Goal: Check status: Check status

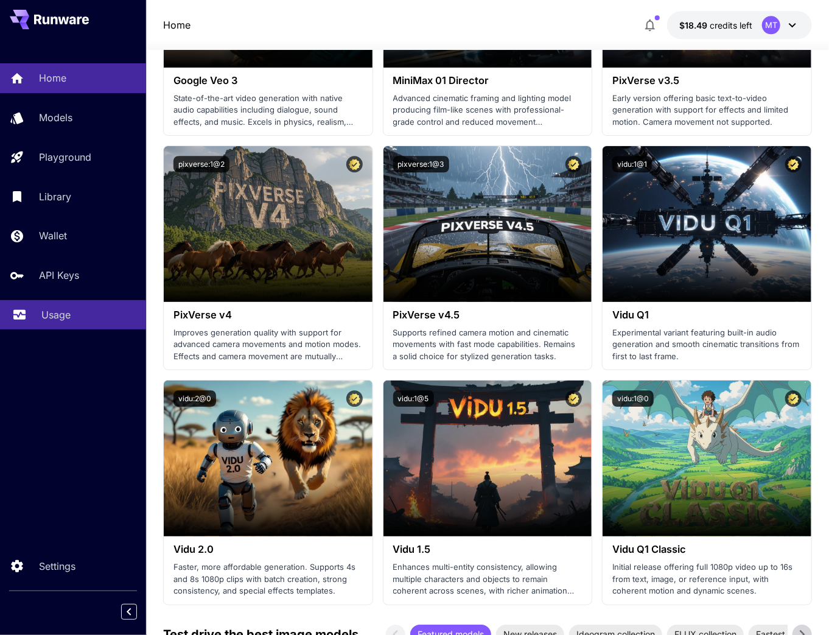
click at [75, 312] on div "Usage" at bounding box center [88, 314] width 95 height 15
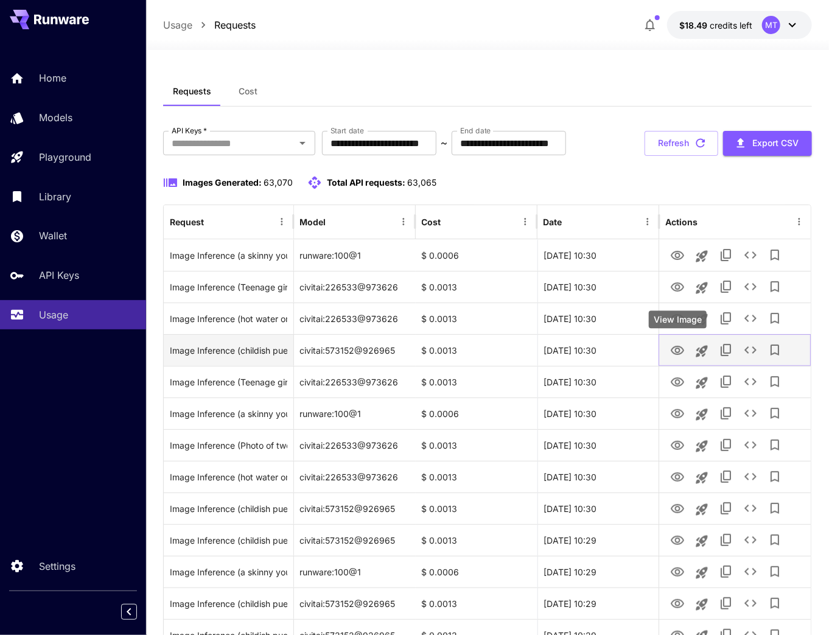
click at [675, 352] on icon "View Image" at bounding box center [677, 350] width 15 height 15
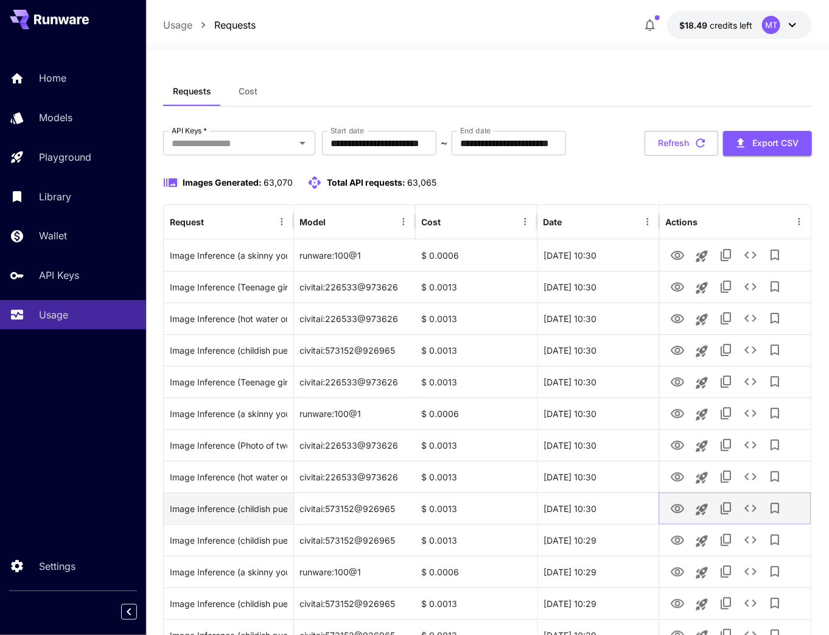
click at [679, 509] on icon "View Image" at bounding box center [677, 508] width 13 height 9
click at [687, 139] on button "Refresh" at bounding box center [682, 143] width 74 height 25
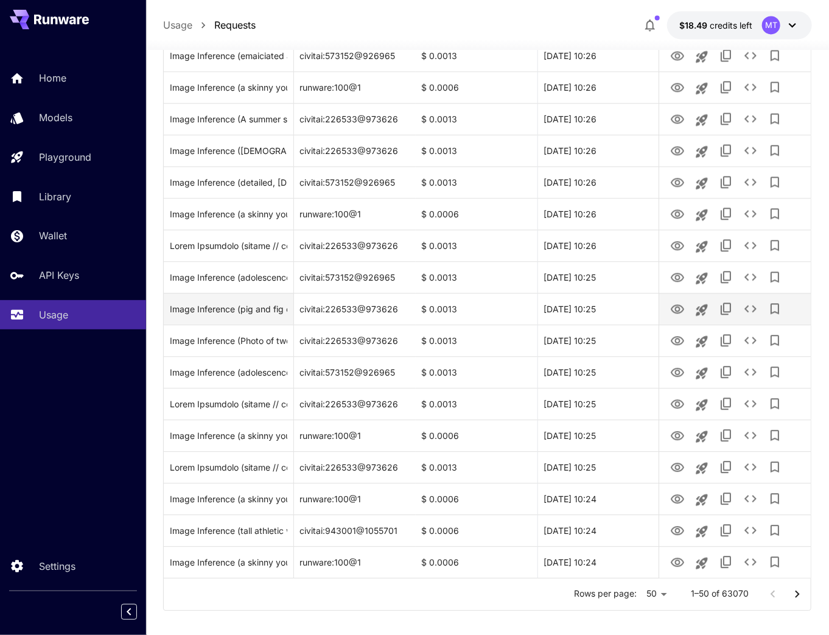
scroll to position [1255, 0]
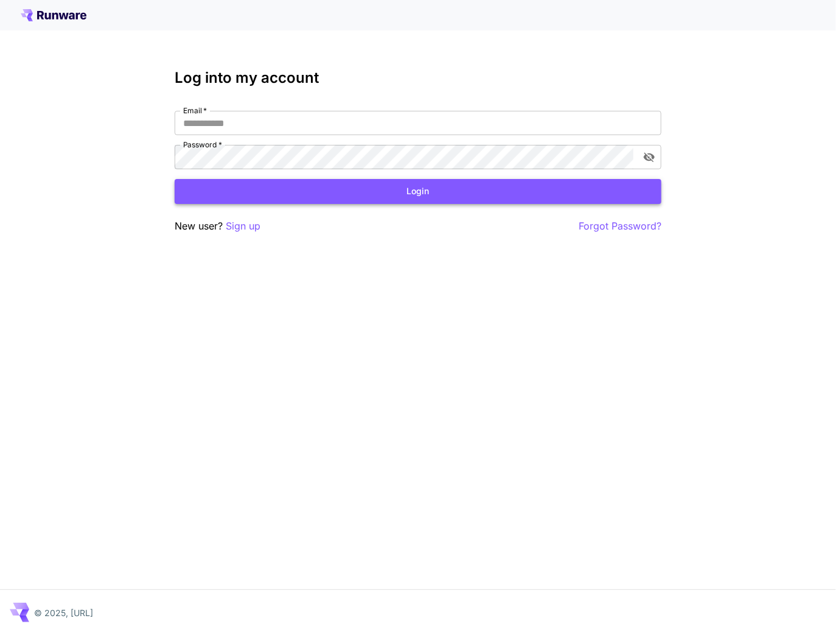
type input "**********"
click at [331, 195] on button "Login" at bounding box center [418, 191] width 487 height 25
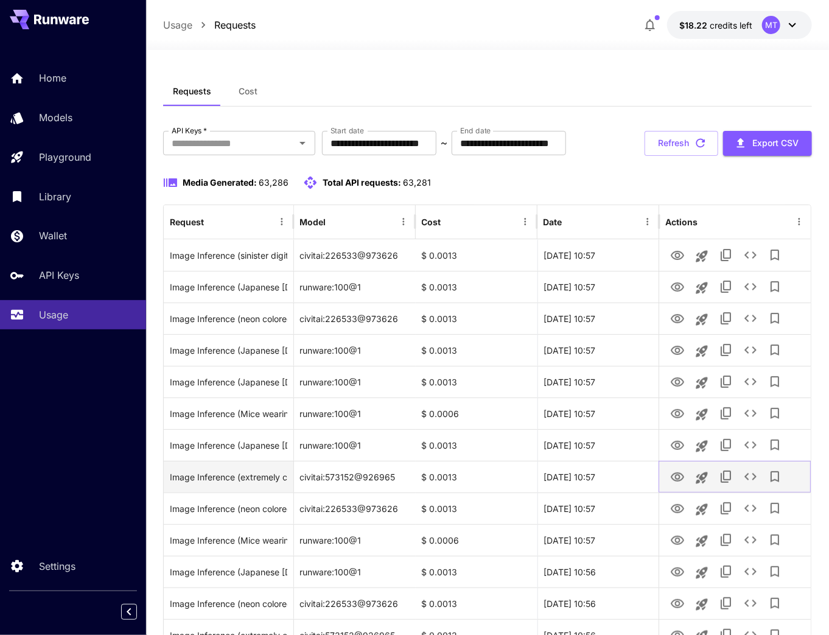
click at [672, 476] on icon "View" at bounding box center [677, 476] width 13 height 9
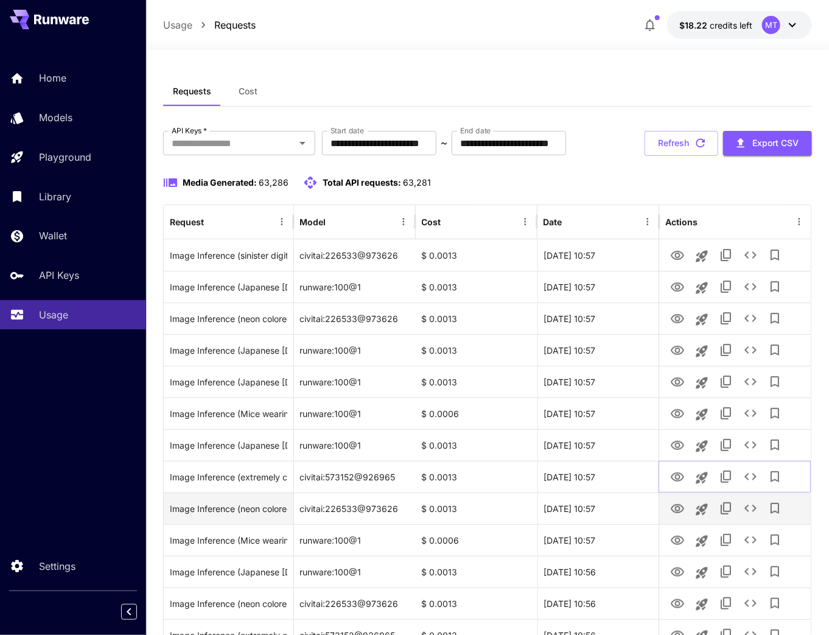
scroll to position [49, 0]
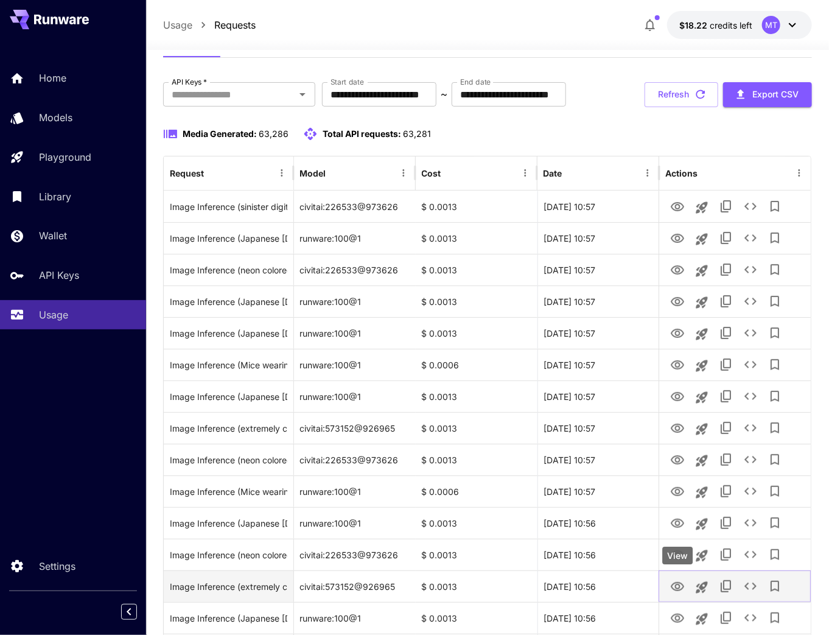
click at [673, 585] on icon "View" at bounding box center [677, 587] width 15 height 15
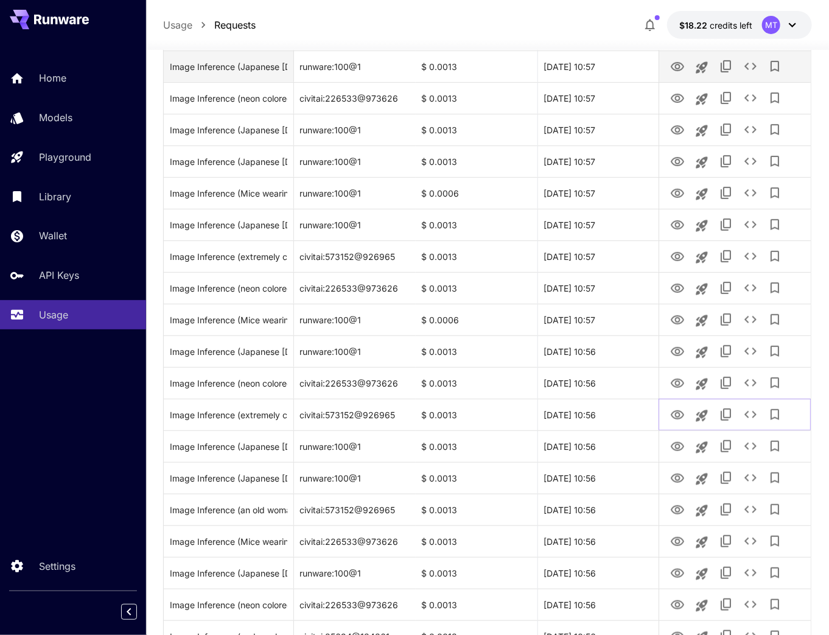
scroll to position [244, 0]
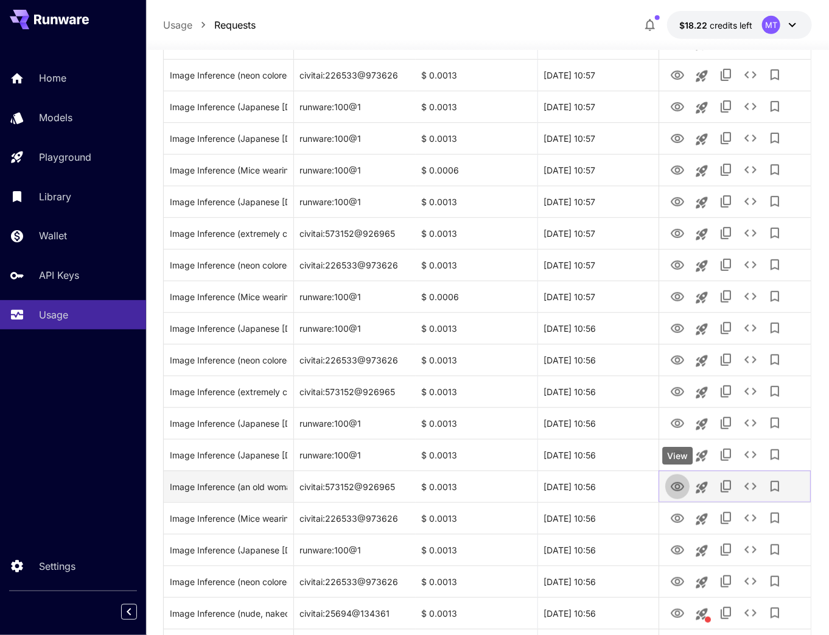
click at [679, 489] on icon "View" at bounding box center [677, 487] width 15 height 15
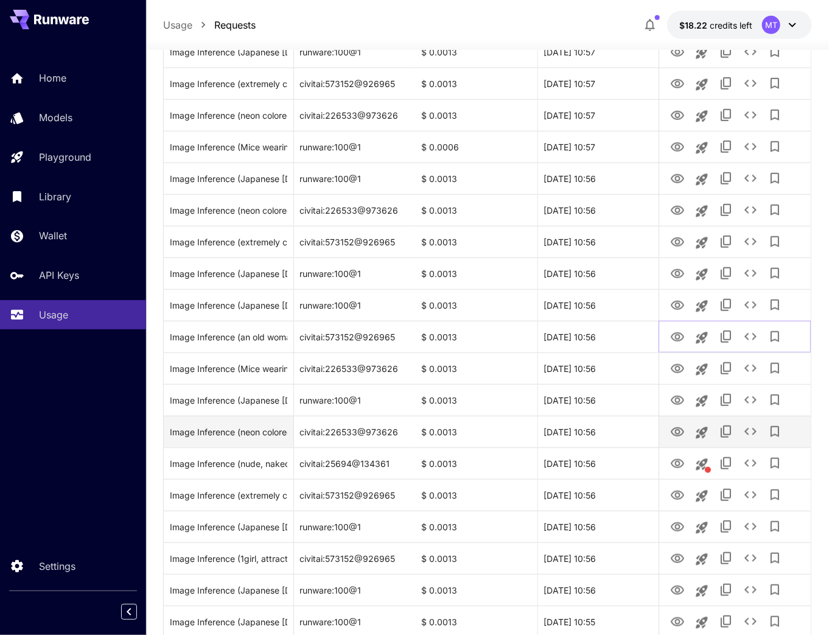
scroll to position [390, 0]
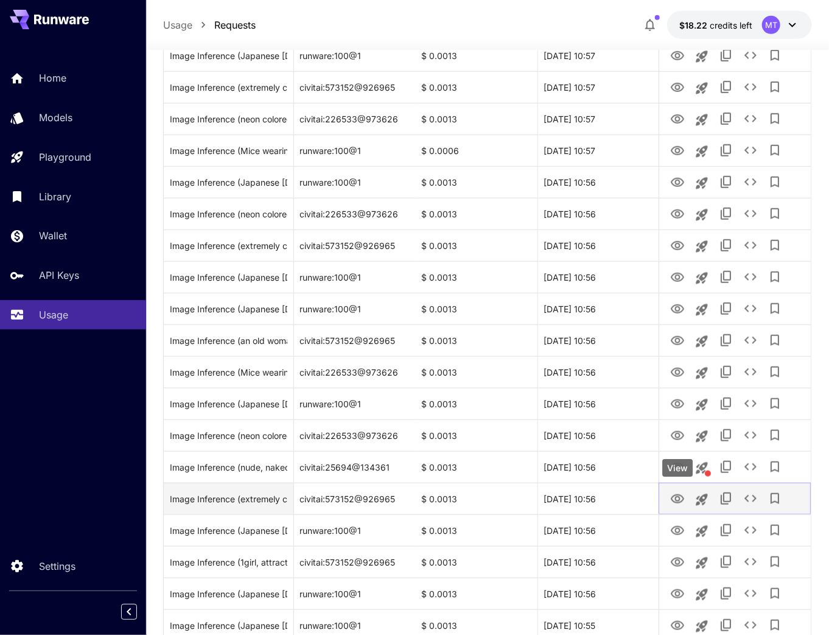
click at [675, 497] on icon "View" at bounding box center [677, 499] width 15 height 15
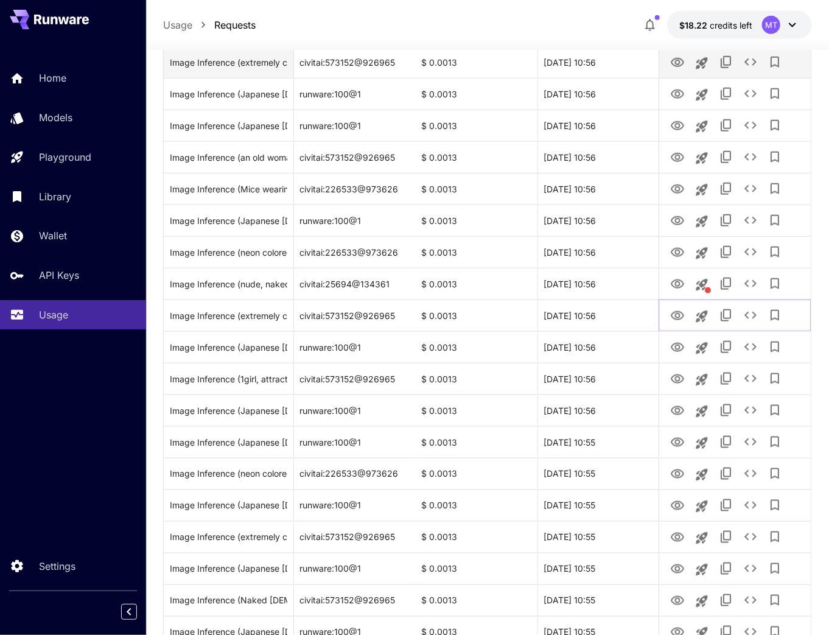
scroll to position [584, 0]
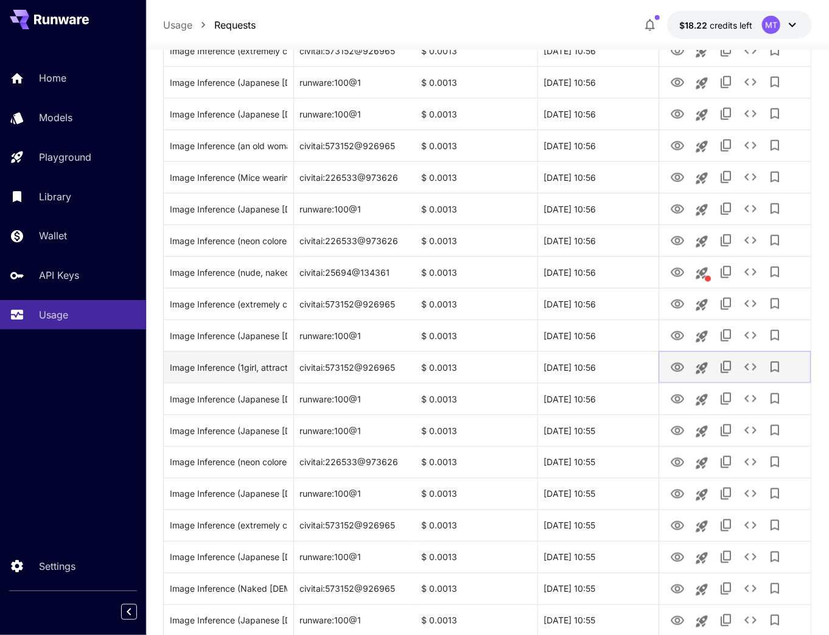
click at [678, 368] on icon "View" at bounding box center [677, 367] width 13 height 9
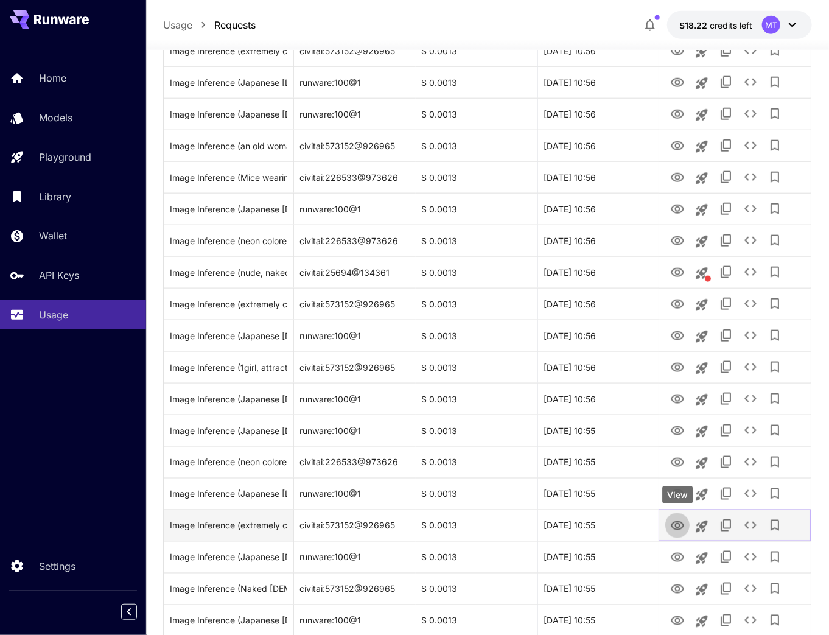
click at [681, 531] on icon "View" at bounding box center [677, 526] width 15 height 15
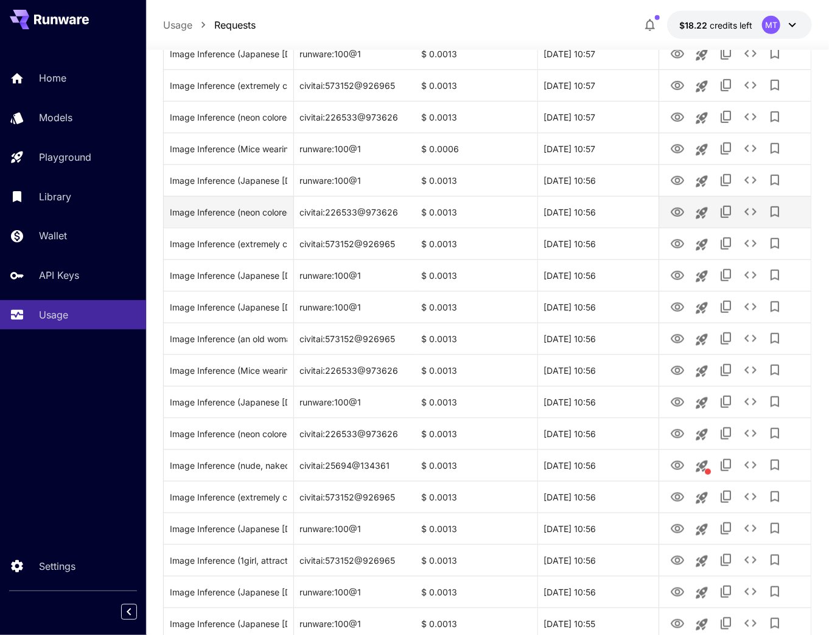
scroll to position [0, 0]
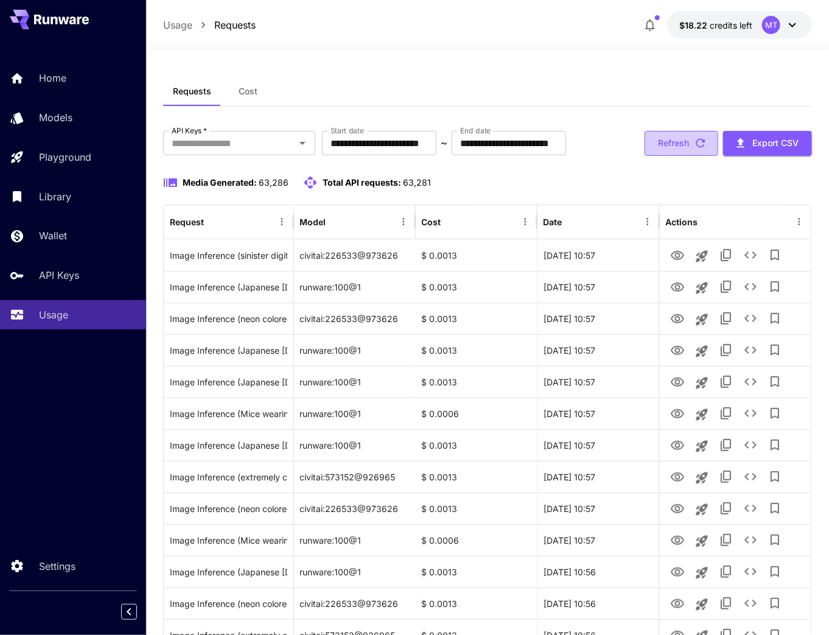
click at [664, 140] on button "Refresh" at bounding box center [682, 143] width 74 height 25
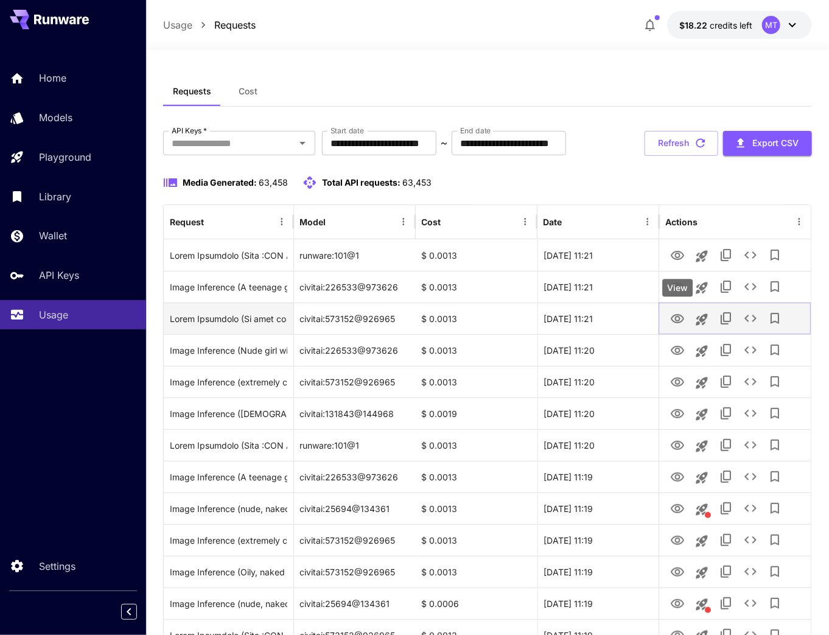
click at [685, 321] on button "View" at bounding box center [677, 318] width 24 height 25
click at [675, 312] on icon "View" at bounding box center [677, 319] width 15 height 15
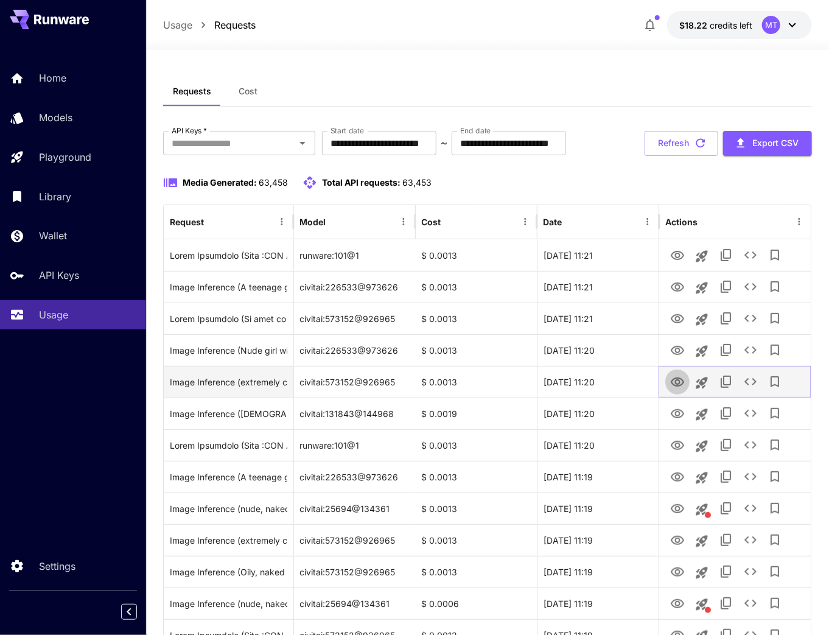
click at [677, 382] on icon "View" at bounding box center [677, 382] width 15 height 15
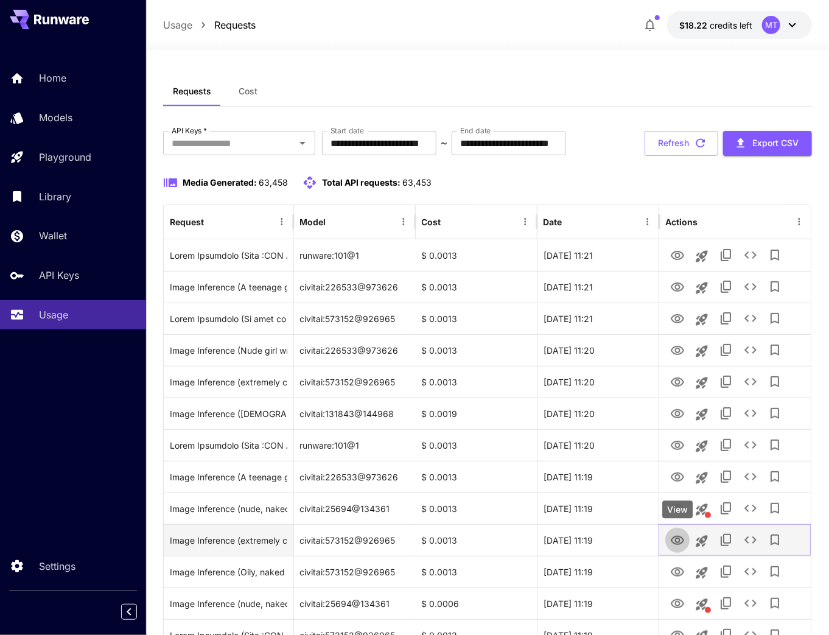
click at [678, 541] on icon "View" at bounding box center [677, 540] width 13 height 9
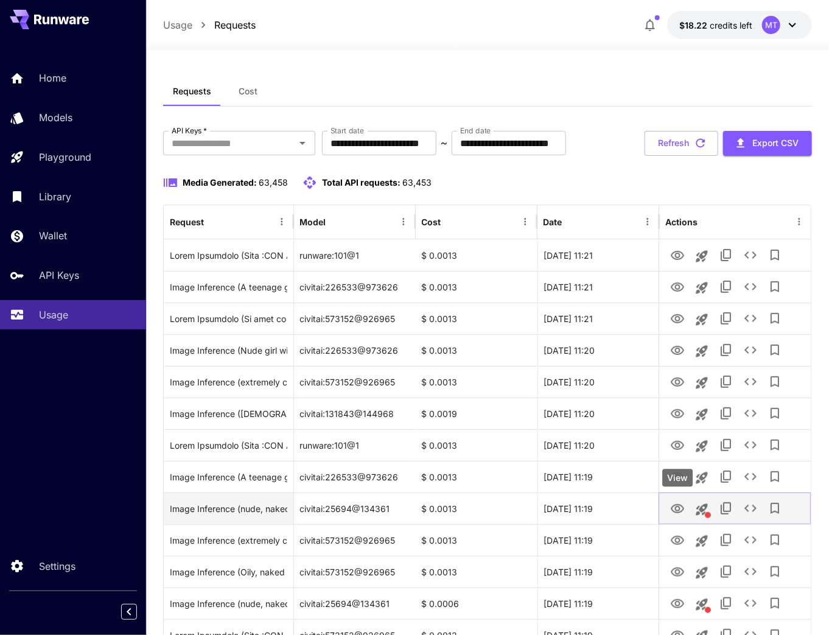
click at [672, 514] on icon "View" at bounding box center [677, 509] width 15 height 15
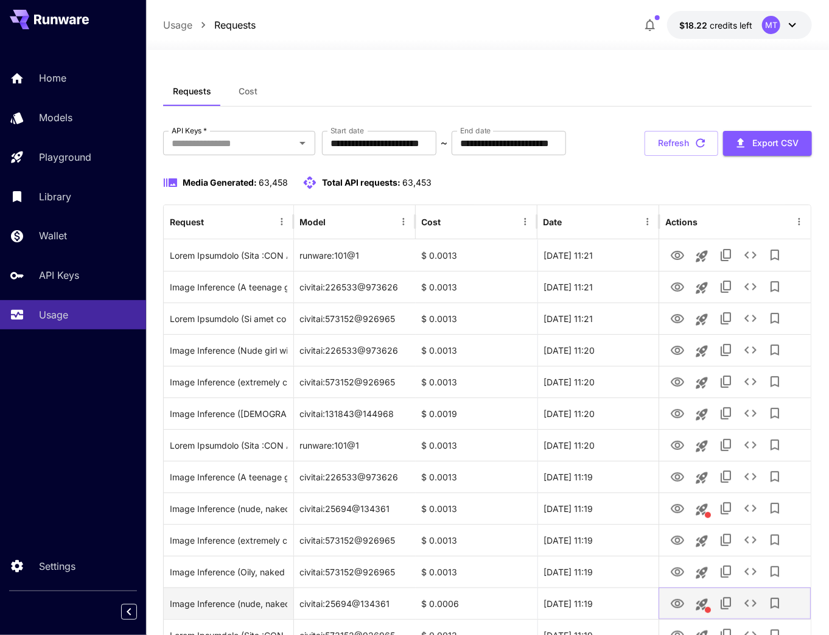
click at [679, 613] on button "View" at bounding box center [677, 603] width 24 height 25
click at [681, 601] on icon "View" at bounding box center [677, 604] width 15 height 15
click at [91, 404] on div "Home Models Playground Library Wallet API Keys Usage Settings" at bounding box center [73, 317] width 146 height 635
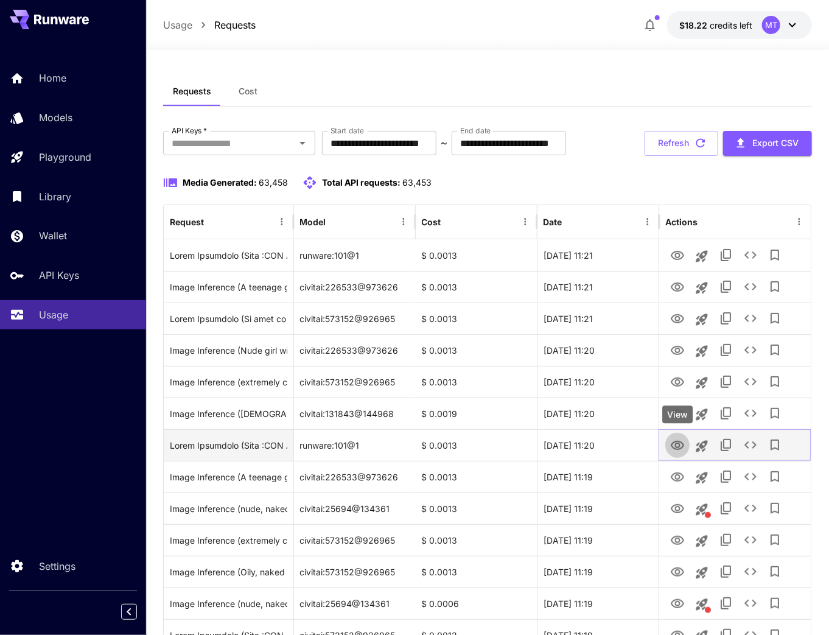
click at [678, 448] on icon "View" at bounding box center [677, 445] width 13 height 9
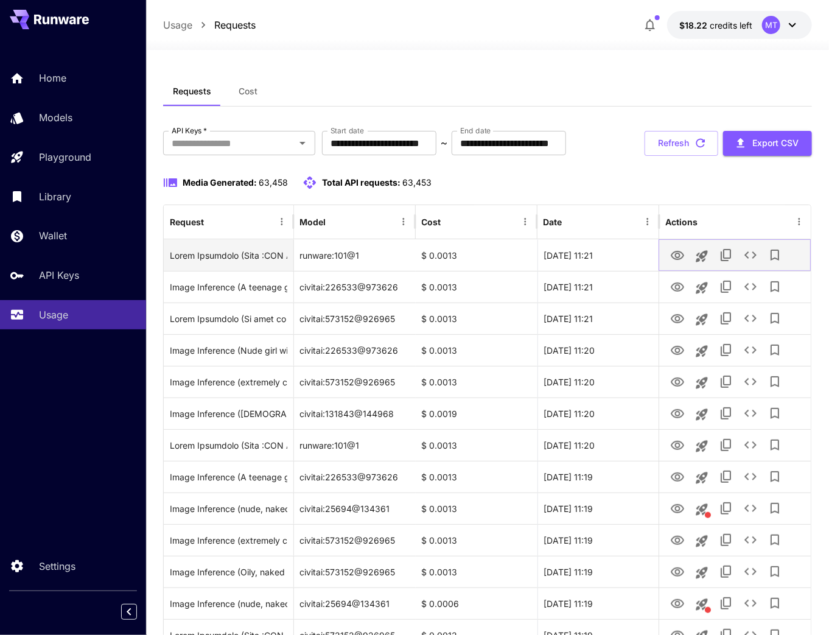
click at [678, 251] on icon "View" at bounding box center [677, 255] width 15 height 15
click at [275, 258] on div "Click to copy prompt" at bounding box center [228, 255] width 117 height 31
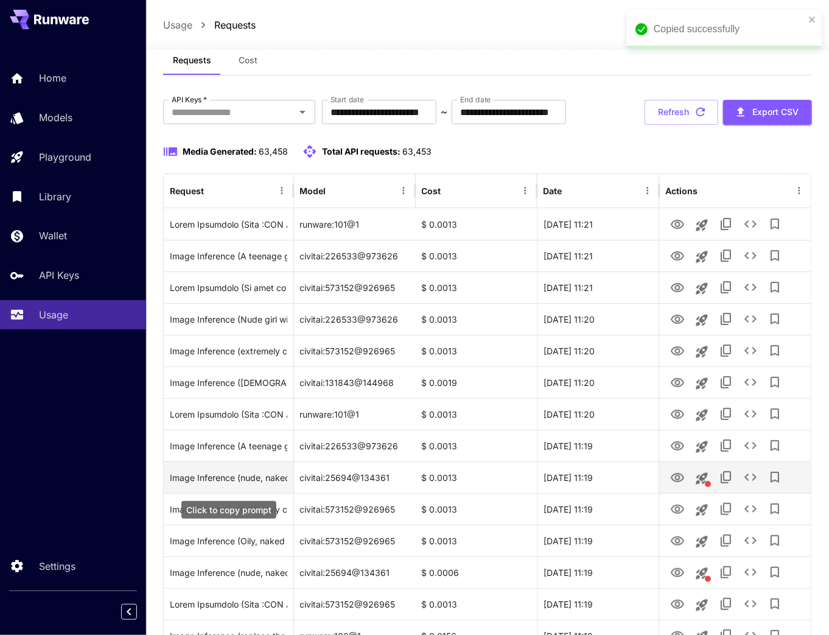
scroll to position [49, 0]
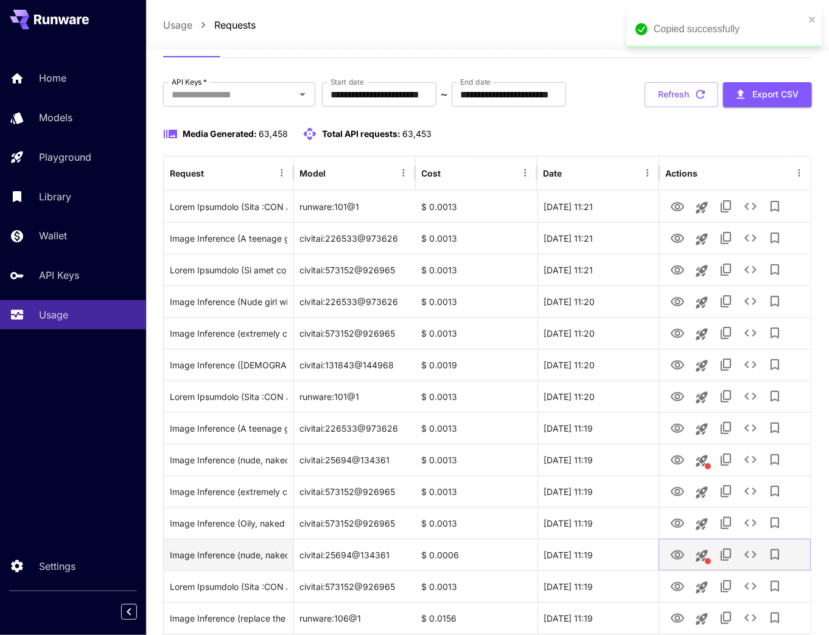
click at [677, 554] on icon "View" at bounding box center [677, 555] width 15 height 15
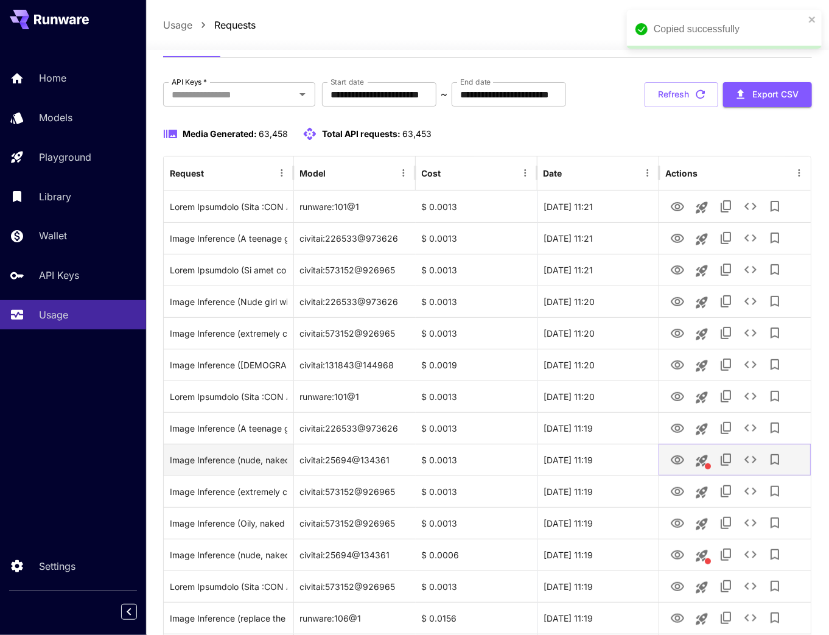
click at [678, 466] on icon "View" at bounding box center [677, 460] width 15 height 15
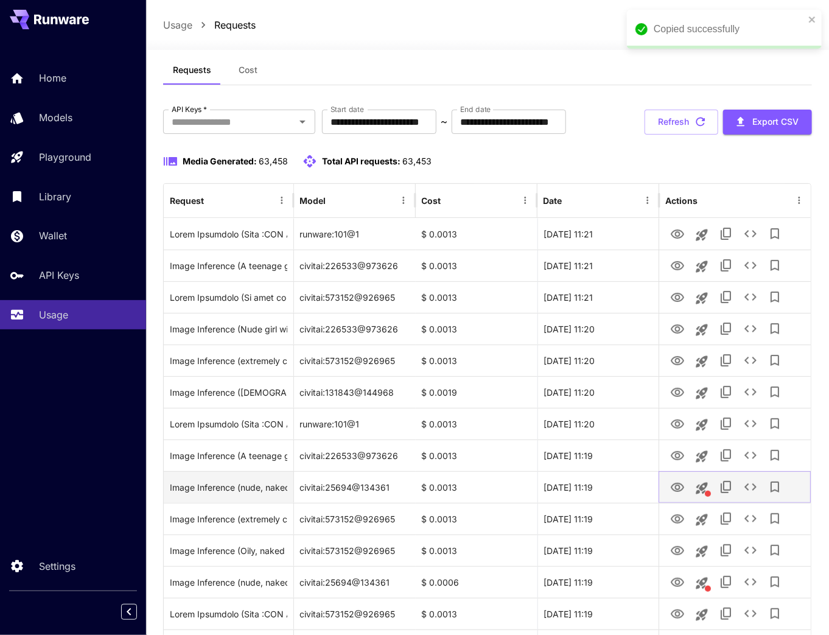
scroll to position [0, 0]
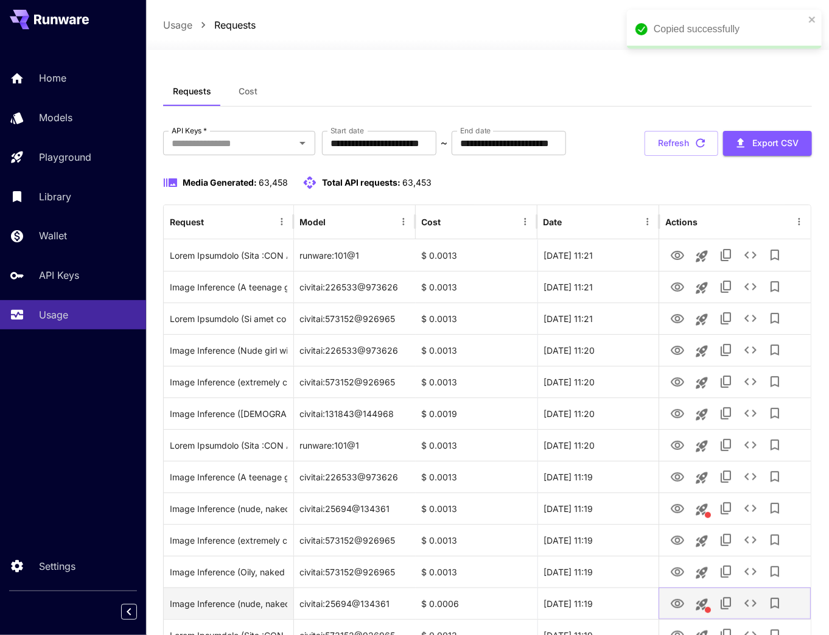
click at [675, 603] on icon "View" at bounding box center [677, 604] width 15 height 15
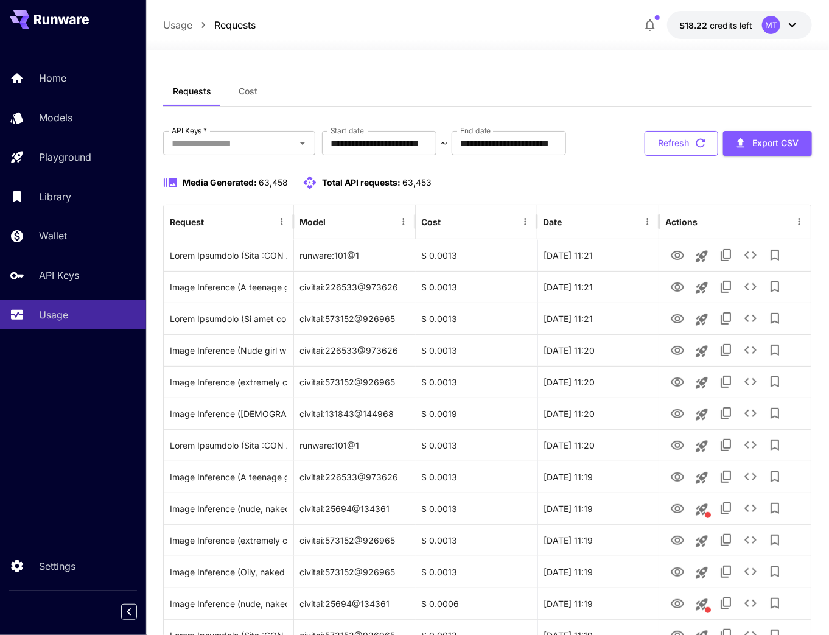
click at [663, 143] on button "Refresh" at bounding box center [682, 143] width 74 height 25
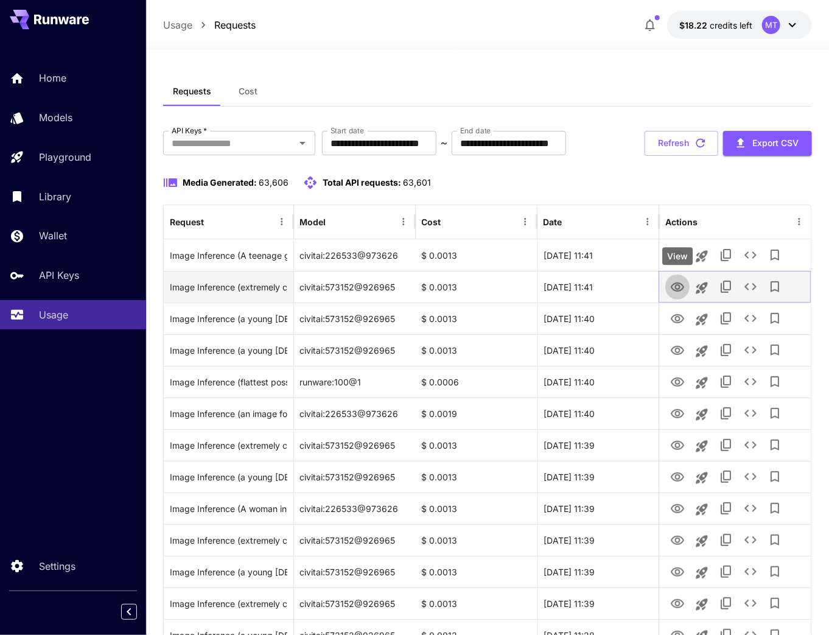
click at [683, 290] on icon "View" at bounding box center [677, 287] width 15 height 15
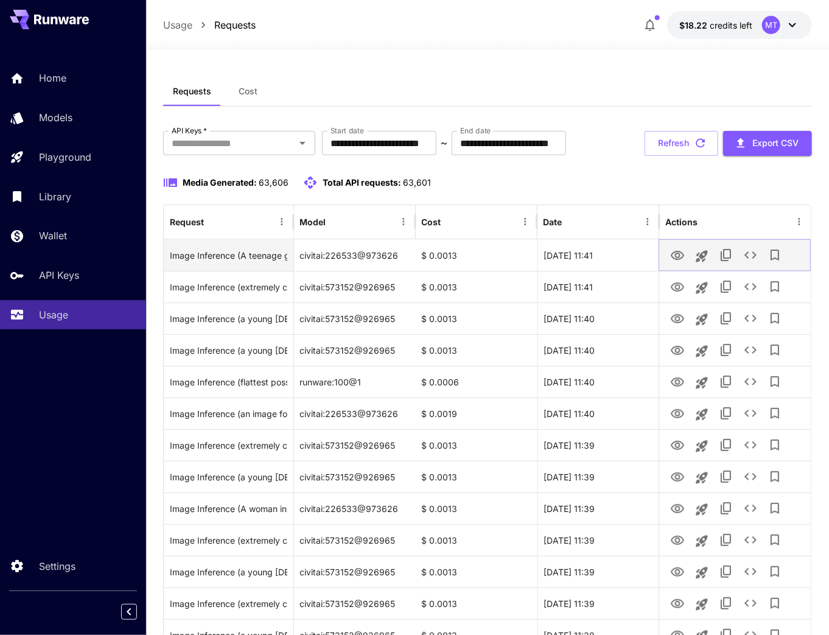
click at [677, 256] on icon "View" at bounding box center [677, 255] width 13 height 9
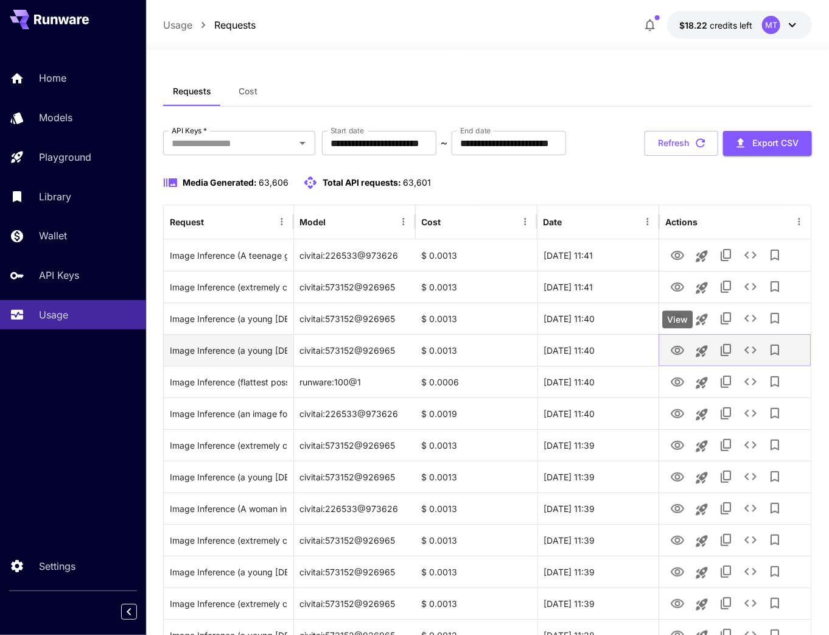
click at [675, 346] on icon "View" at bounding box center [677, 350] width 13 height 9
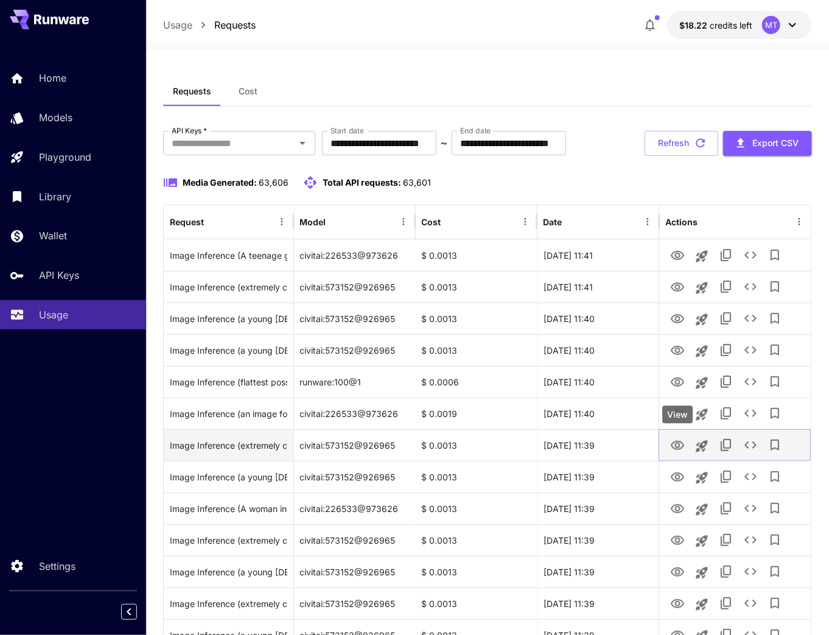
click at [673, 445] on icon "View" at bounding box center [677, 445] width 15 height 15
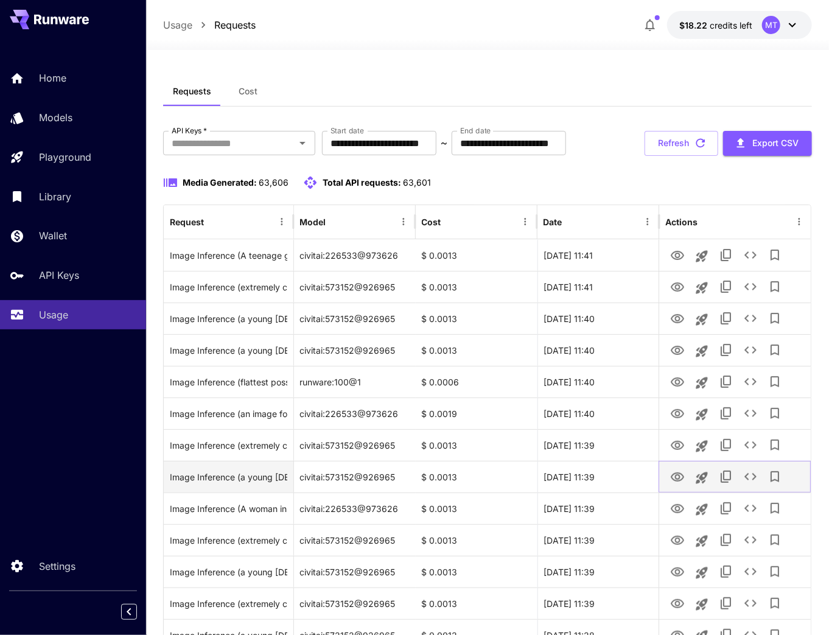
click at [678, 475] on icon "View" at bounding box center [677, 477] width 15 height 15
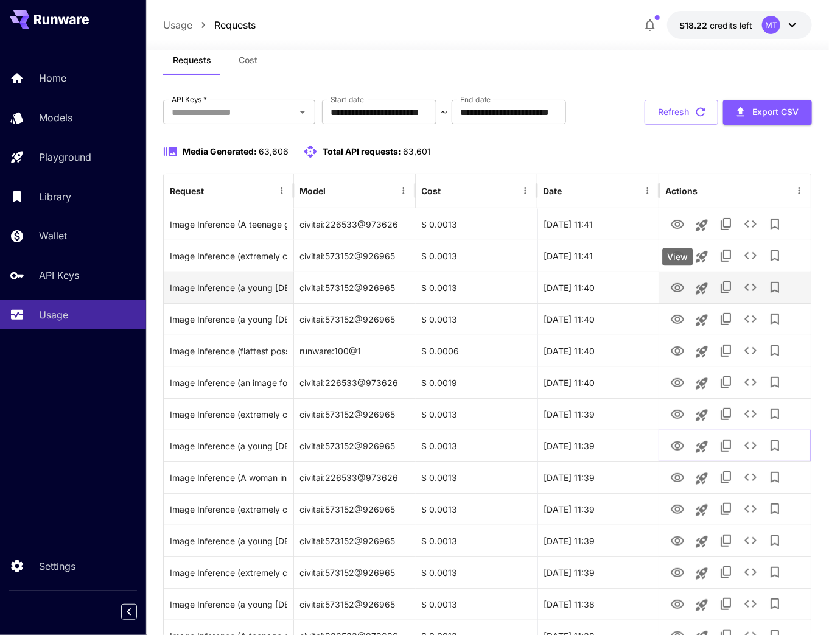
scroll to position [49, 0]
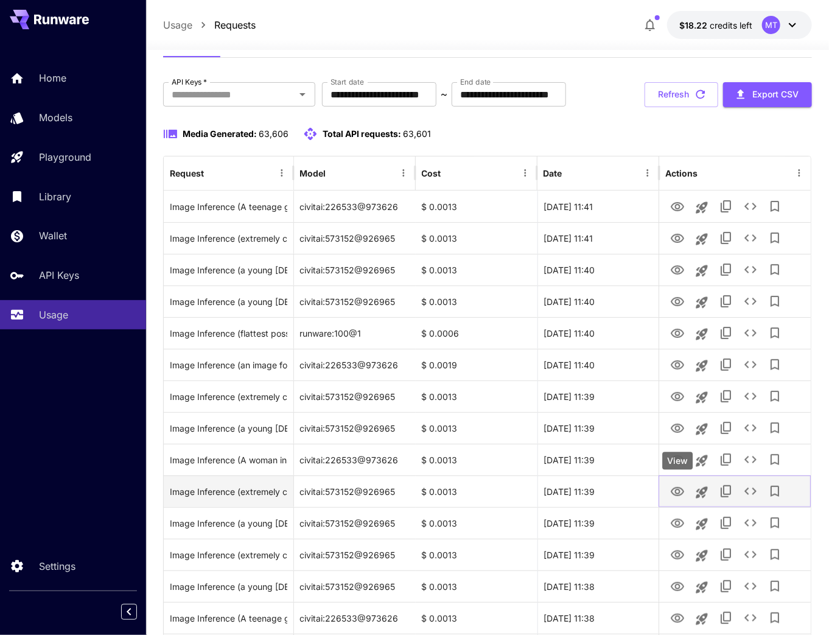
click at [676, 494] on icon "View" at bounding box center [677, 492] width 15 height 15
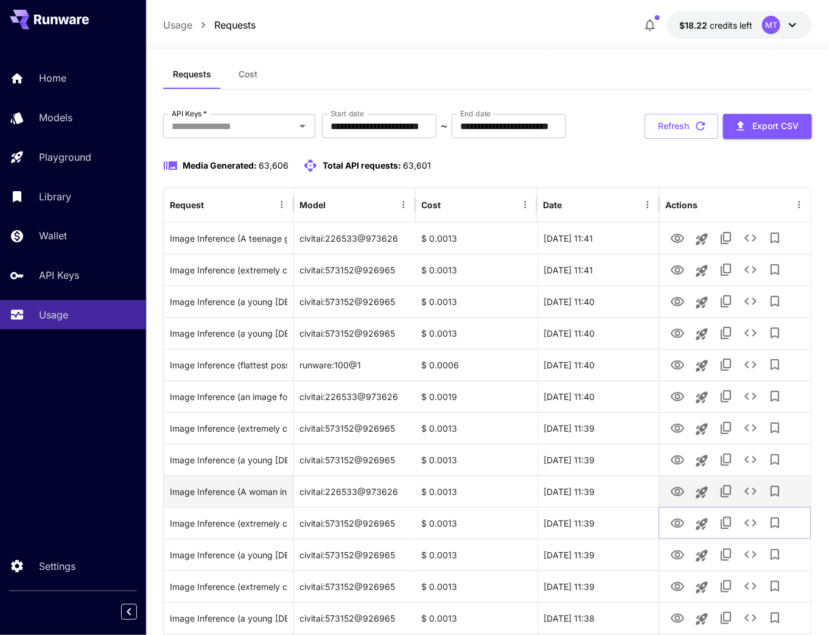
scroll to position [0, 0]
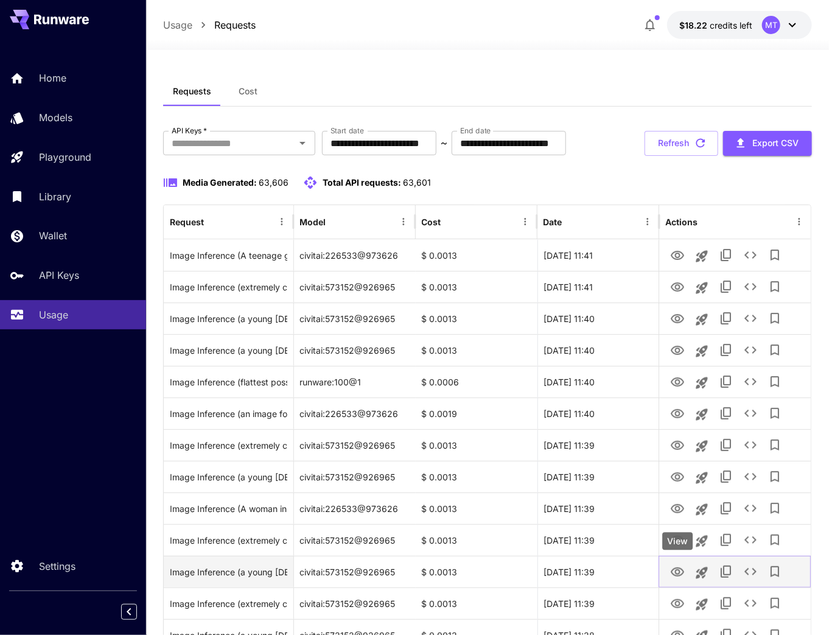
click at [674, 576] on icon "View" at bounding box center [677, 572] width 15 height 15
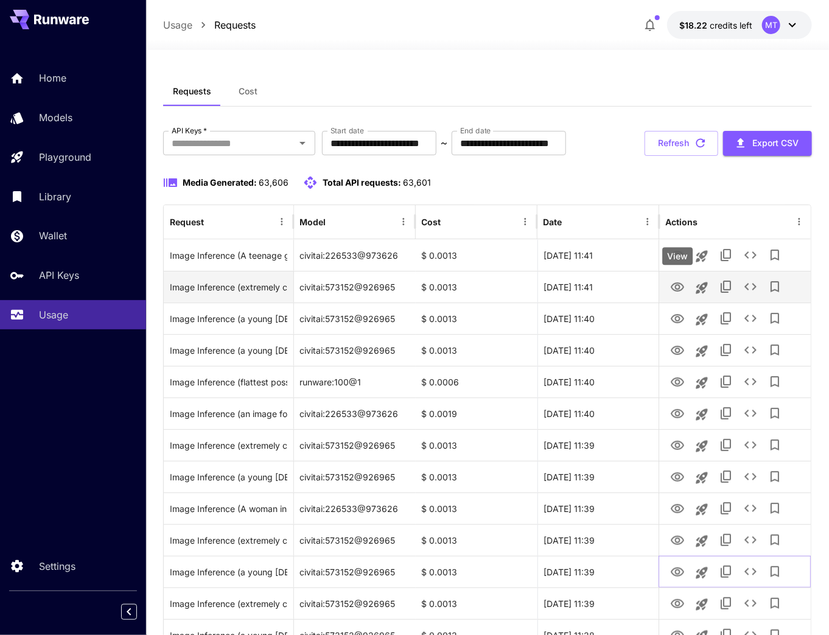
scroll to position [97, 0]
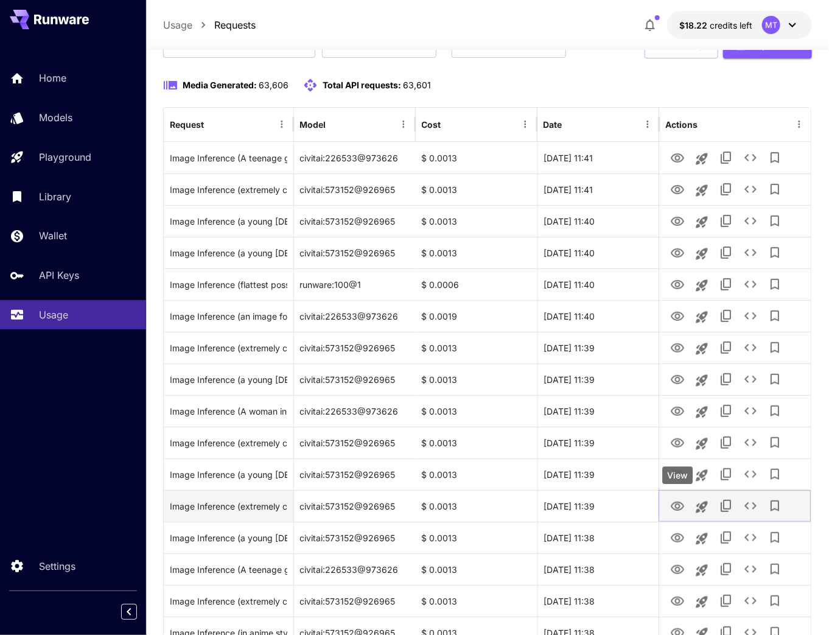
click at [672, 503] on icon "View" at bounding box center [677, 506] width 15 height 15
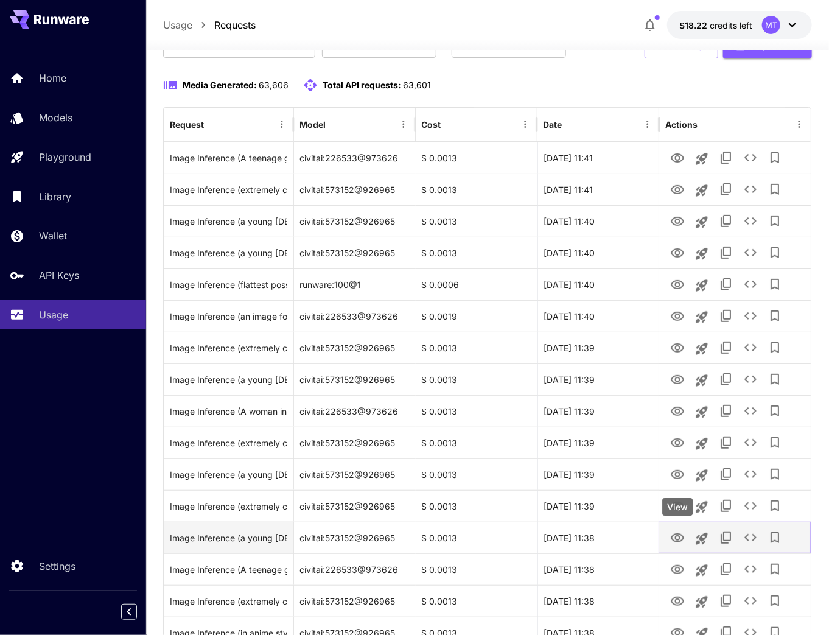
click at [677, 538] on icon "View" at bounding box center [677, 538] width 15 height 15
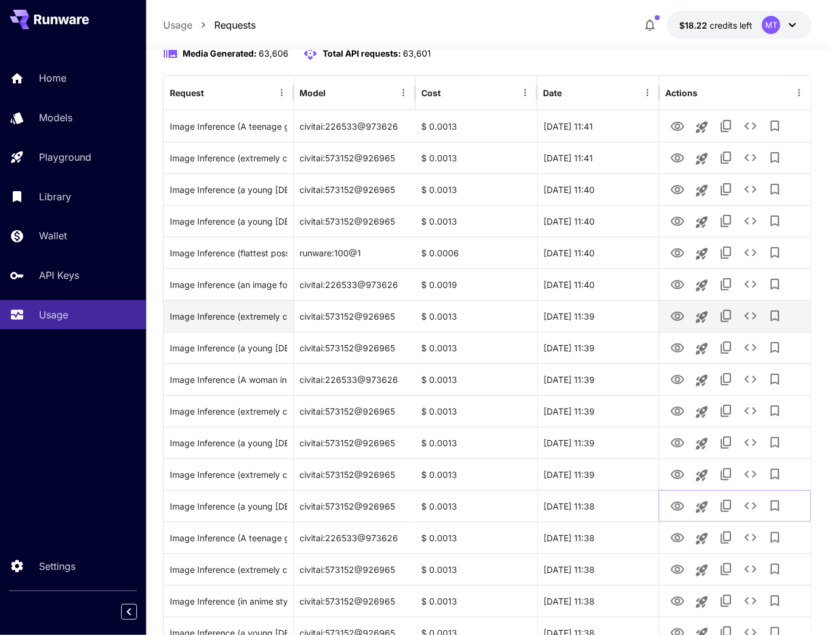
scroll to position [146, 0]
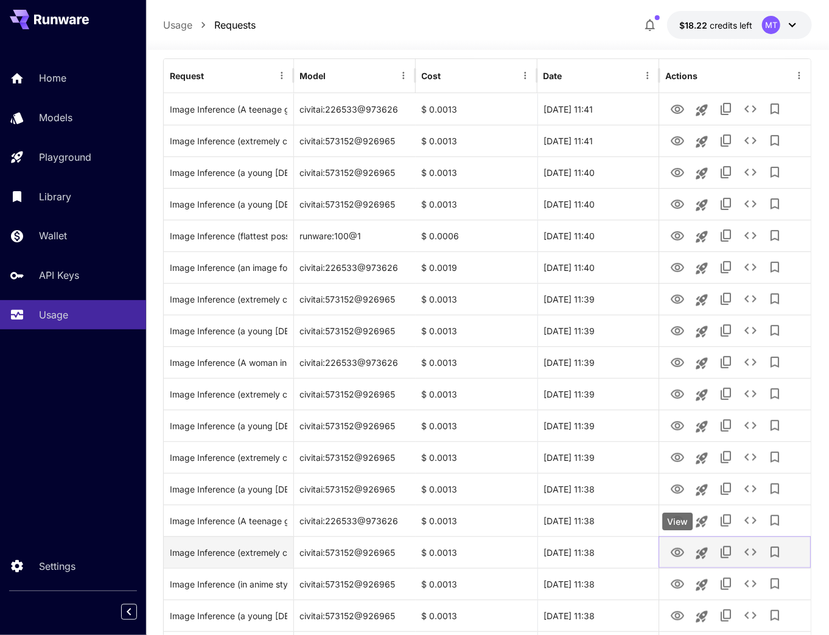
click at [677, 554] on icon "View" at bounding box center [677, 552] width 13 height 9
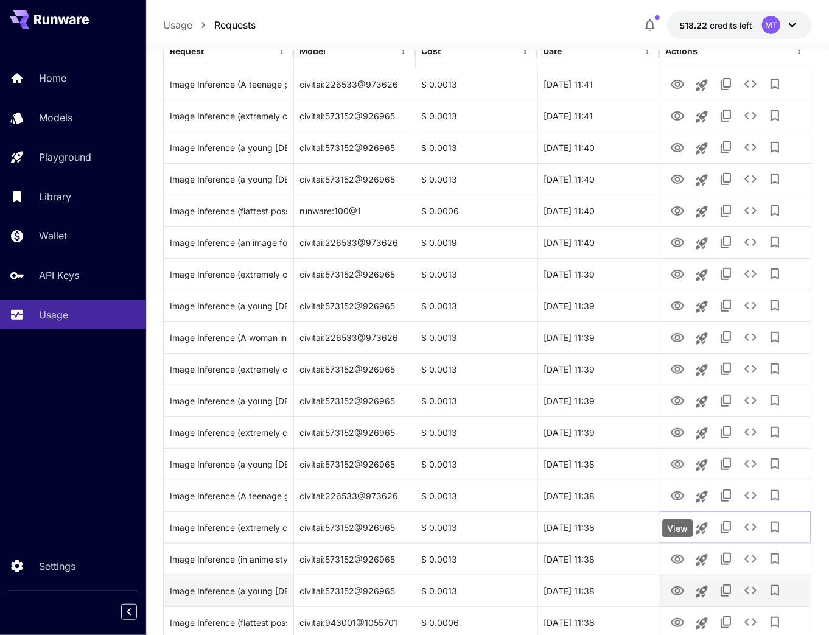
scroll to position [195, 0]
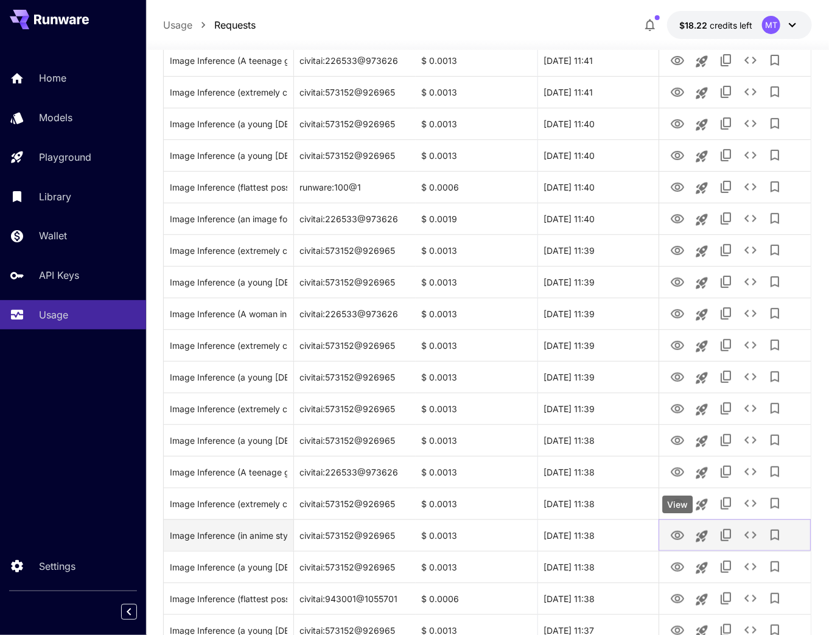
click at [675, 537] on icon "View" at bounding box center [677, 535] width 15 height 15
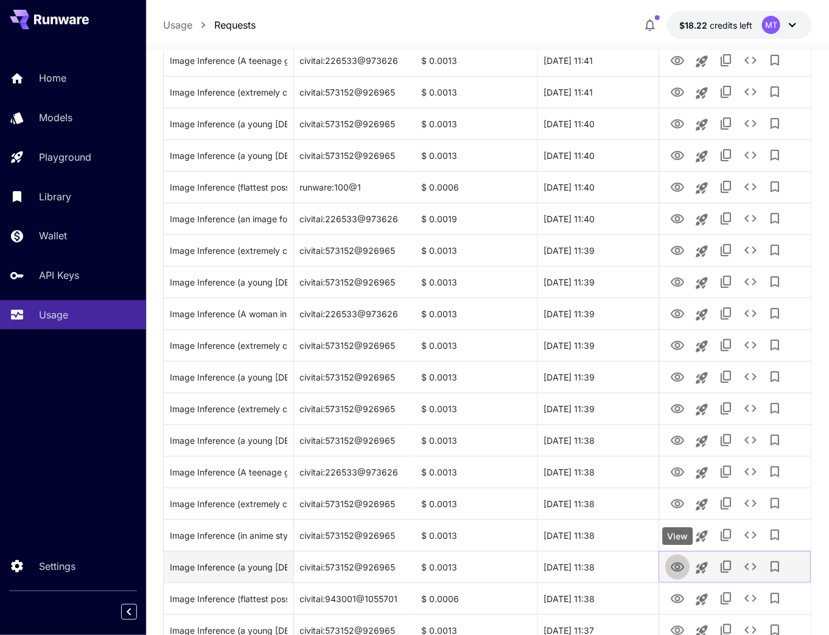
click at [679, 565] on icon "View" at bounding box center [677, 567] width 13 height 9
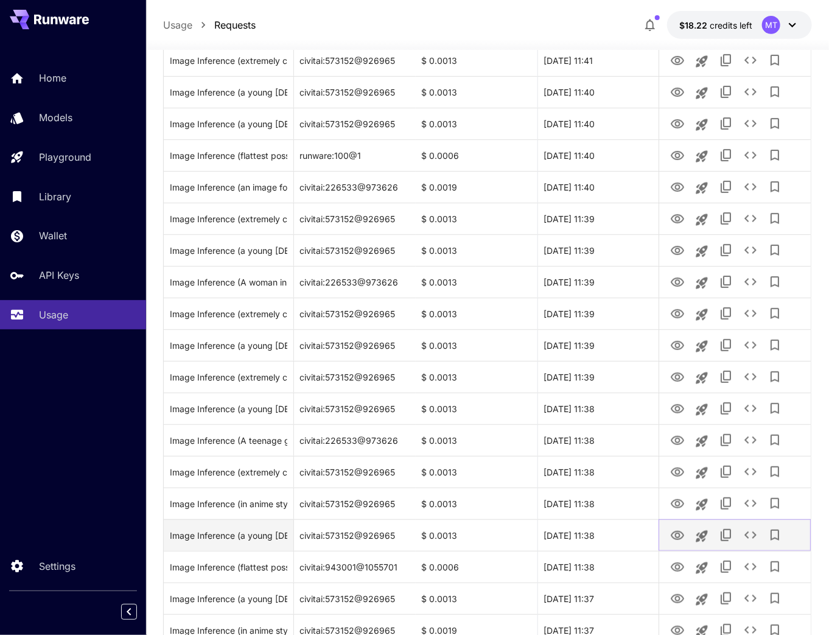
scroll to position [244, 0]
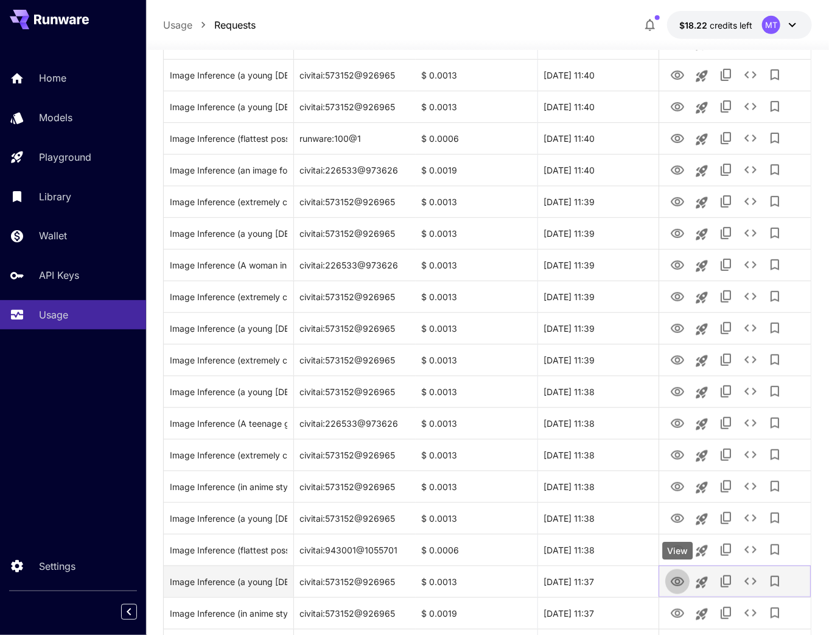
click at [678, 586] on icon "View" at bounding box center [677, 582] width 15 height 15
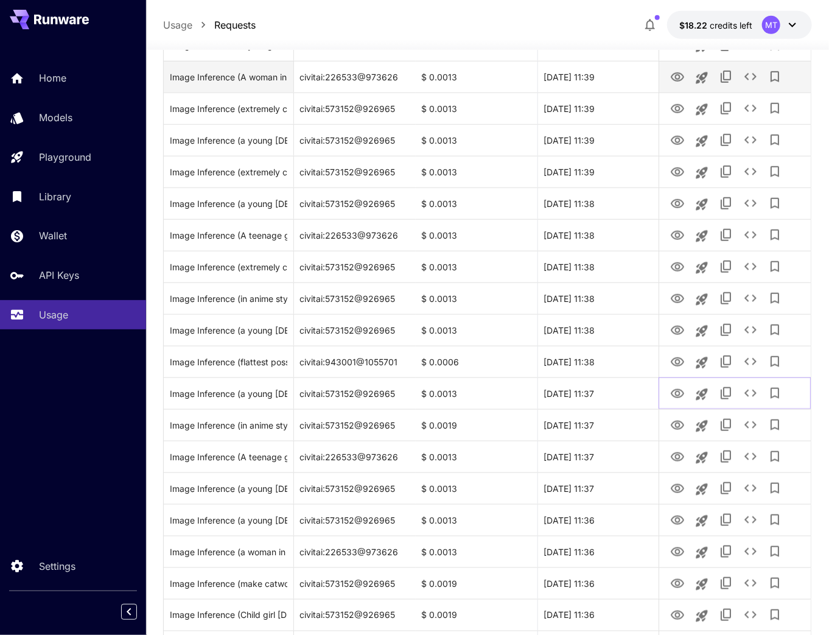
scroll to position [487, 0]
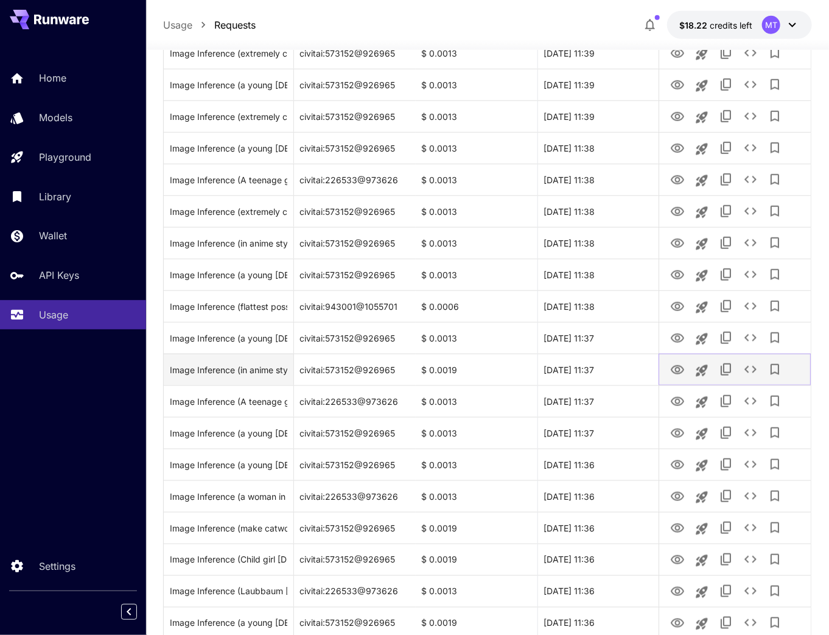
click at [674, 368] on icon "View" at bounding box center [677, 370] width 15 height 15
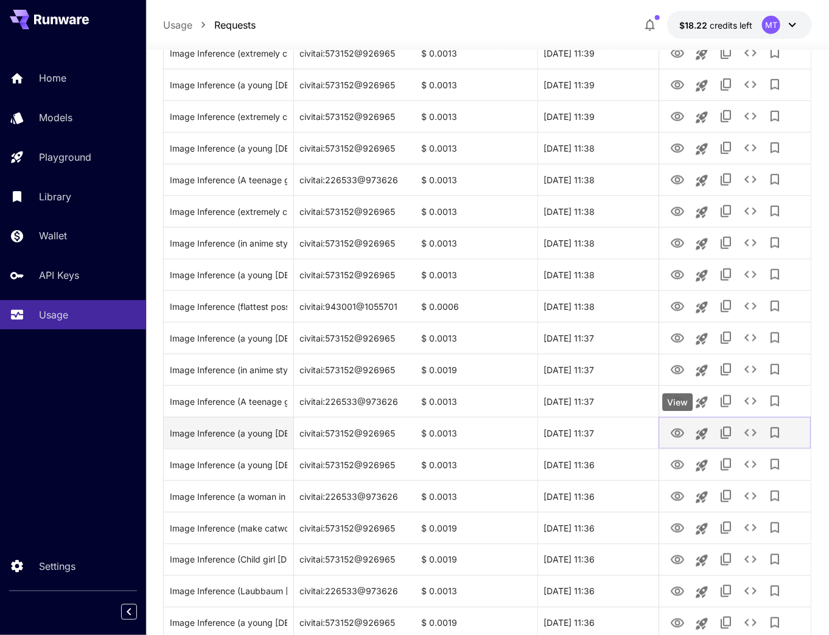
click at [678, 427] on icon "View" at bounding box center [677, 433] width 15 height 15
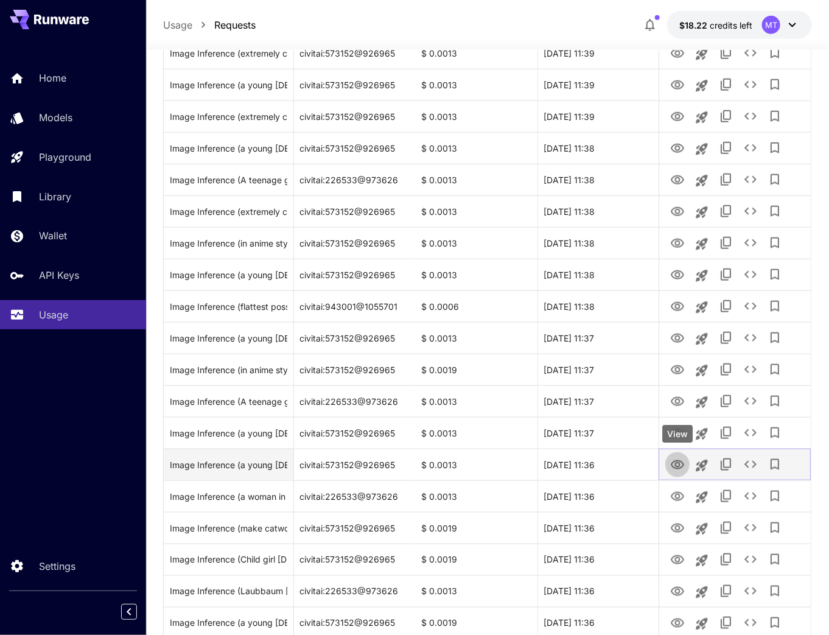
click at [673, 464] on icon "View" at bounding box center [677, 465] width 15 height 15
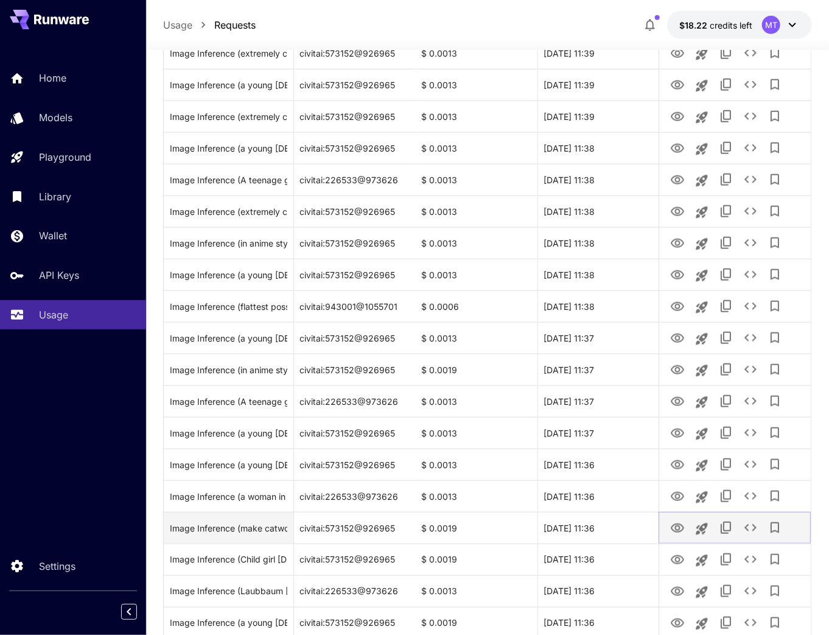
click at [681, 527] on icon "View" at bounding box center [677, 528] width 15 height 15
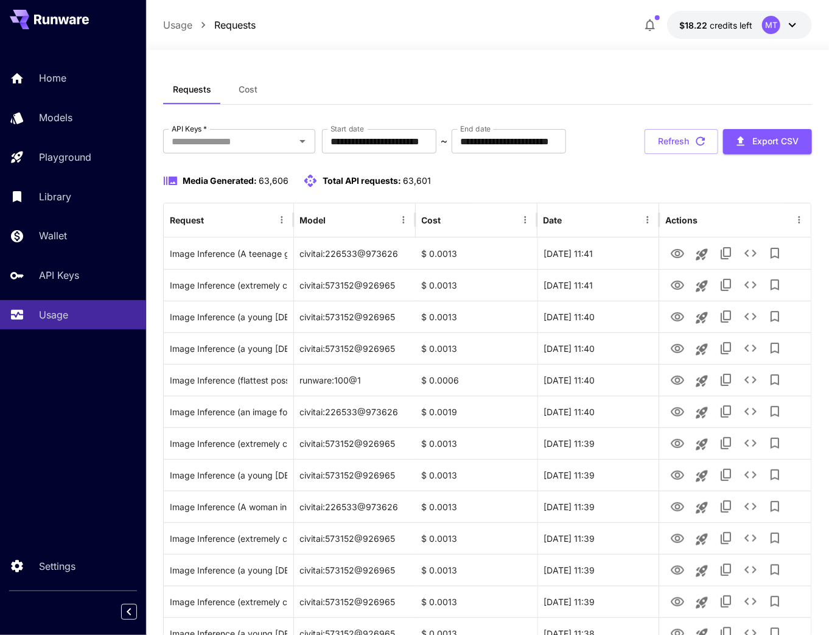
scroll to position [0, 0]
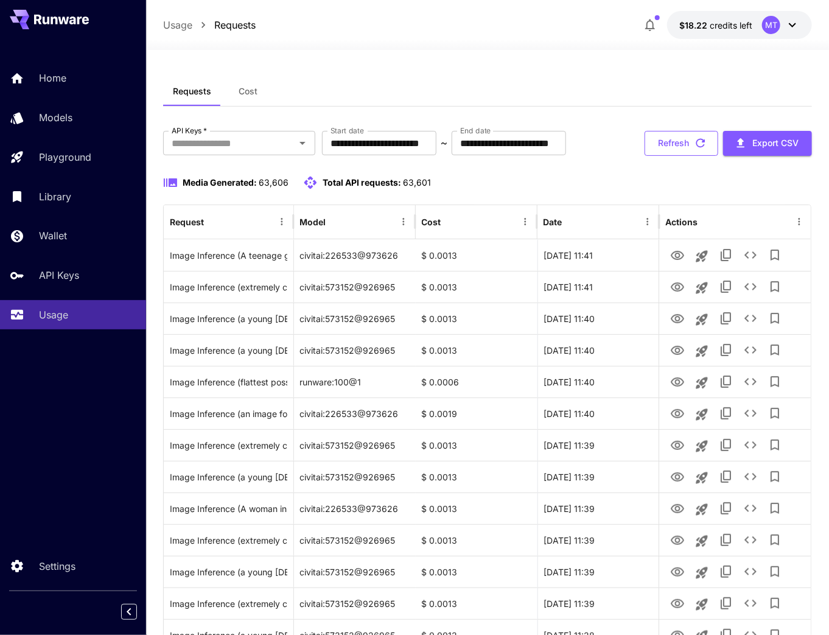
click at [682, 145] on button "Refresh" at bounding box center [682, 143] width 74 height 25
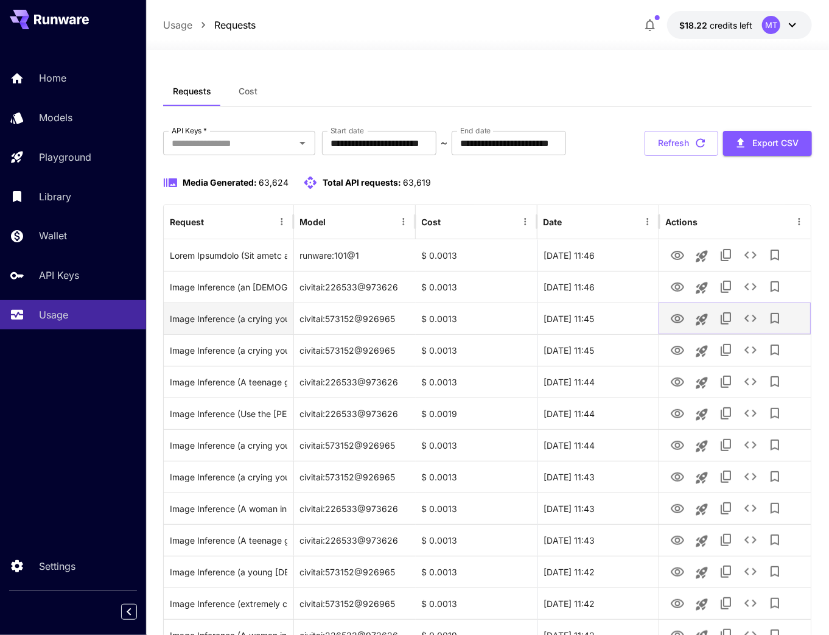
click at [677, 318] on icon "View" at bounding box center [677, 319] width 15 height 15
